Goal: Navigation & Orientation: Find specific page/section

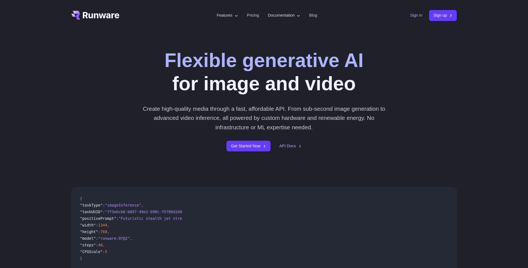
click at [410, 15] on link "Sign in" at bounding box center [416, 15] width 12 height 6
click at [419, 15] on link "Sign in" at bounding box center [416, 15] width 12 height 6
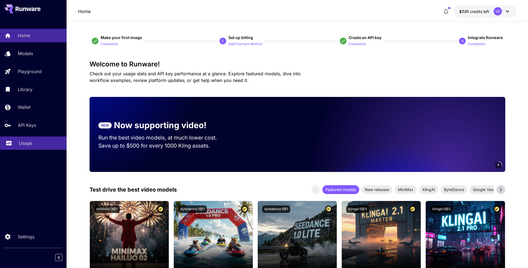
click at [29, 140] on p "Usage" at bounding box center [25, 143] width 13 height 7
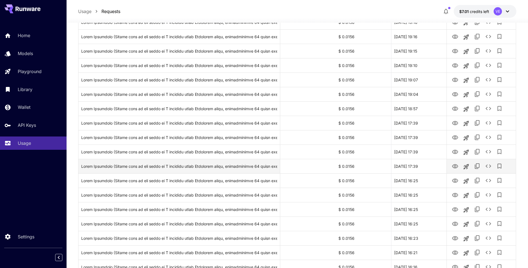
scroll to position [191, 0]
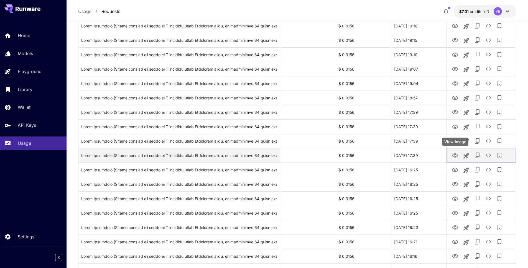
click at [453, 157] on icon "View Image" at bounding box center [455, 156] width 6 height 4
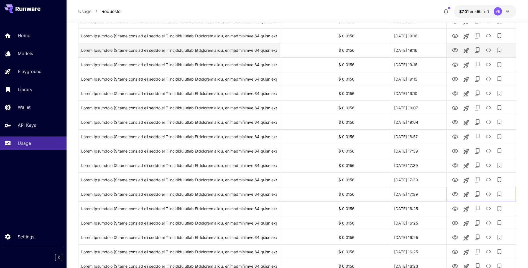
scroll to position [140, 0]
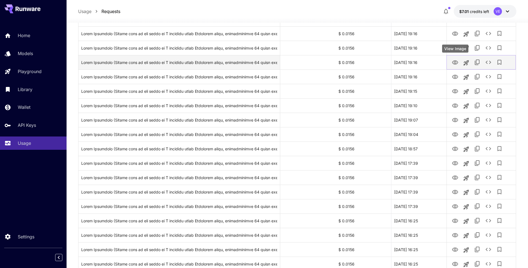
click at [457, 61] on icon "View Image" at bounding box center [455, 62] width 7 height 7
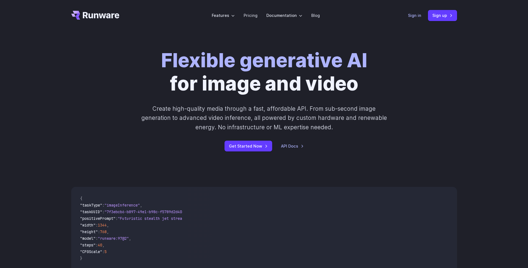
click at [409, 18] on link "Sign in" at bounding box center [414, 15] width 13 height 6
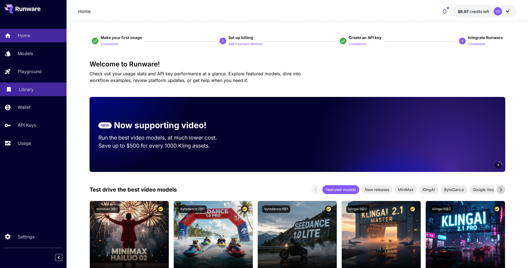
click at [38, 90] on div "Library" at bounding box center [40, 89] width 43 height 7
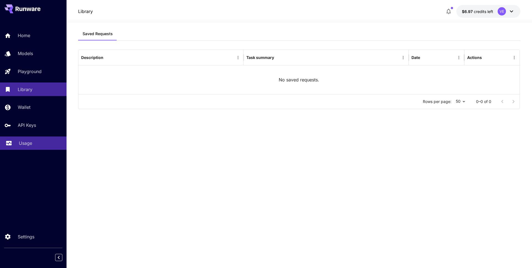
click at [16, 140] on link "Usage" at bounding box center [33, 144] width 67 height 14
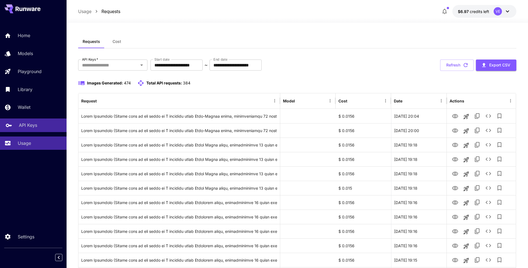
click at [54, 120] on link "API Keys" at bounding box center [33, 126] width 67 height 14
